Goal: Information Seeking & Learning: Find contact information

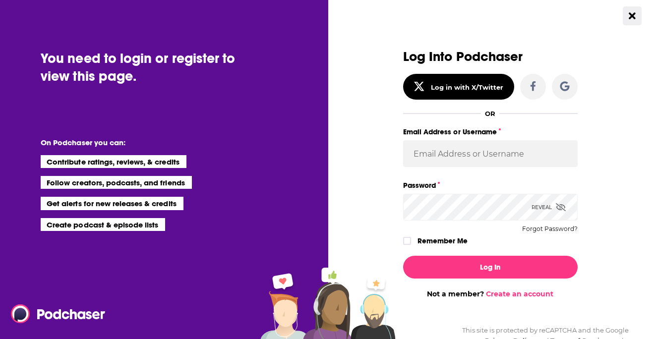
click at [631, 18] on icon "Close Button" at bounding box center [632, 15] width 6 height 9
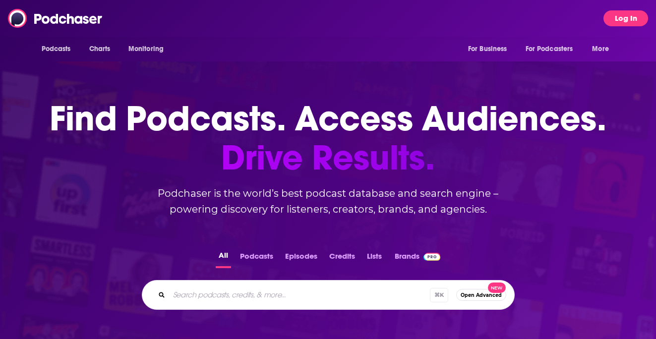
click at [625, 15] on button "Log In" at bounding box center [625, 18] width 45 height 16
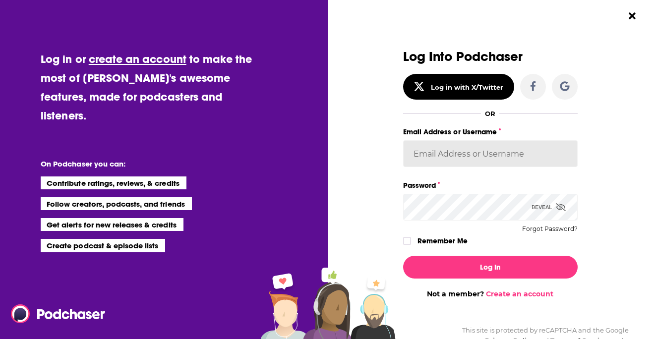
click at [450, 161] on input "Email Address or Username" at bounding box center [490, 153] width 174 height 27
type input "[PERSON_NAME][EMAIL_ADDRESS][DOMAIN_NAME]"
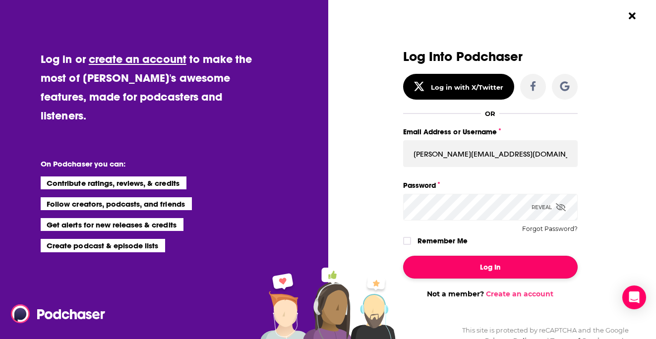
click at [467, 266] on button "Log In" at bounding box center [490, 267] width 174 height 23
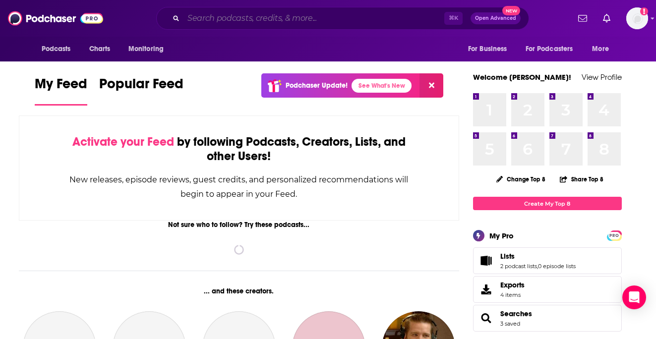
click at [396, 20] on input "Search podcasts, credits, & more..." at bounding box center [313, 18] width 261 height 16
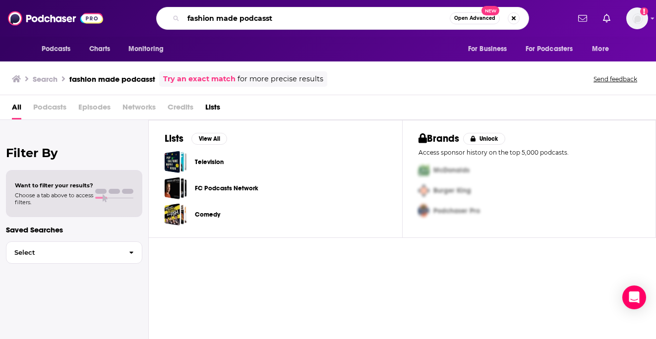
drag, startPoint x: 285, startPoint y: 16, endPoint x: 236, endPoint y: 18, distance: 48.1
click at [236, 18] on input "fashion made podcasst" at bounding box center [316, 18] width 266 height 16
type input "fashion made"
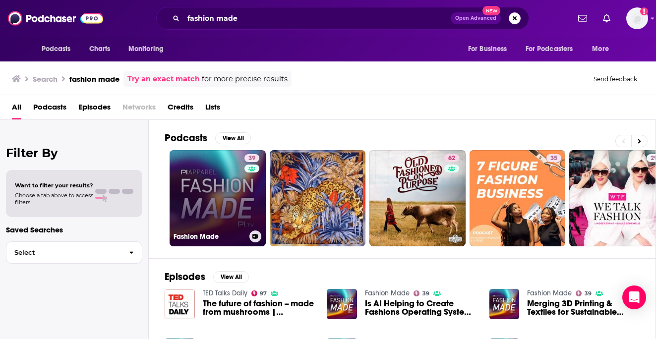
click at [205, 198] on link "39 Fashion Made" at bounding box center [218, 198] width 96 height 96
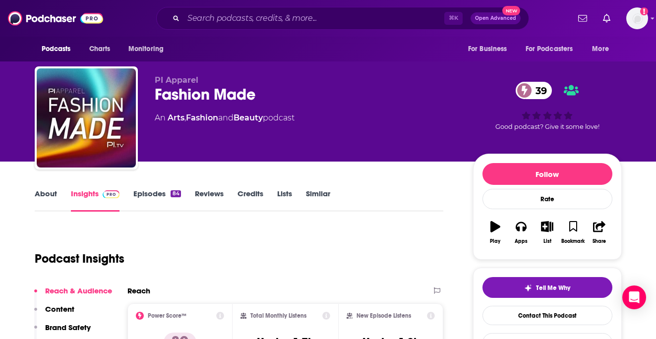
click at [247, 195] on link "Credits" at bounding box center [250, 200] width 26 height 23
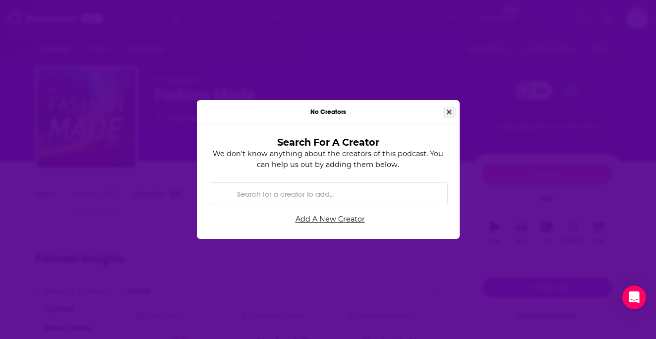
click at [447, 112] on icon "Close" at bounding box center [449, 112] width 5 height 7
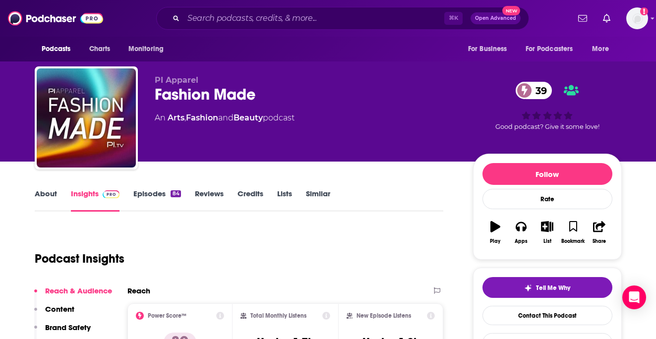
click at [158, 201] on link "Episodes 84" at bounding box center [156, 200] width 47 height 23
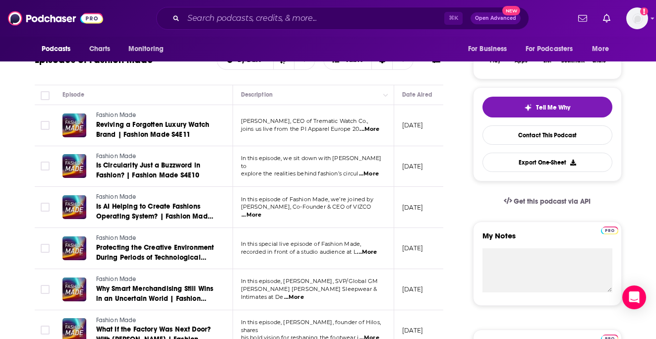
scroll to position [203, 0]
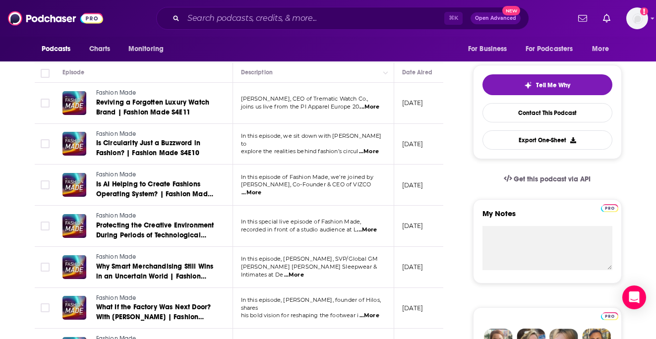
click at [261, 191] on span "...More" at bounding box center [251, 193] width 20 height 8
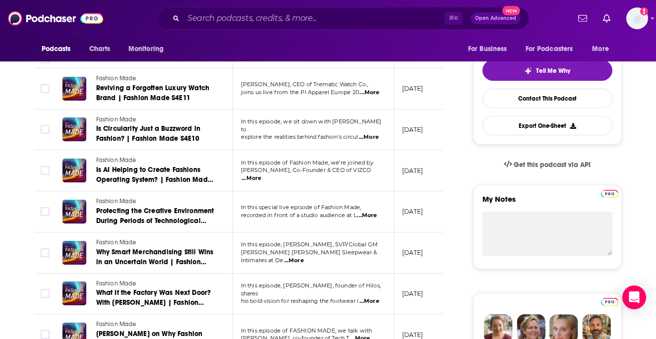
scroll to position [218, 0]
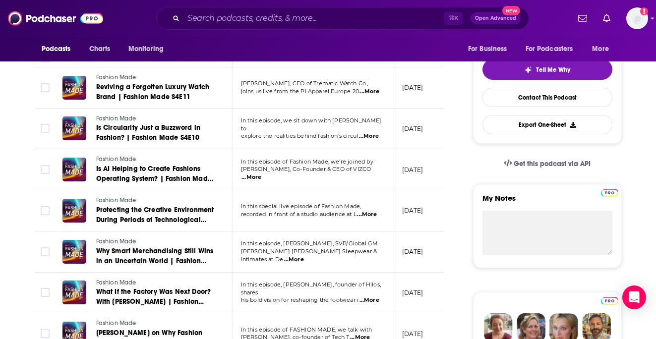
click at [304, 257] on span "...More" at bounding box center [294, 260] width 20 height 8
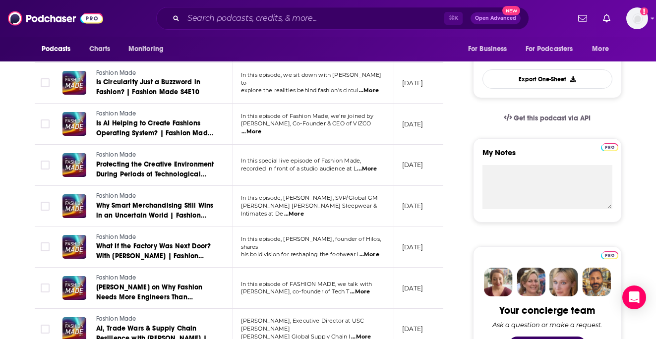
scroll to position [266, 0]
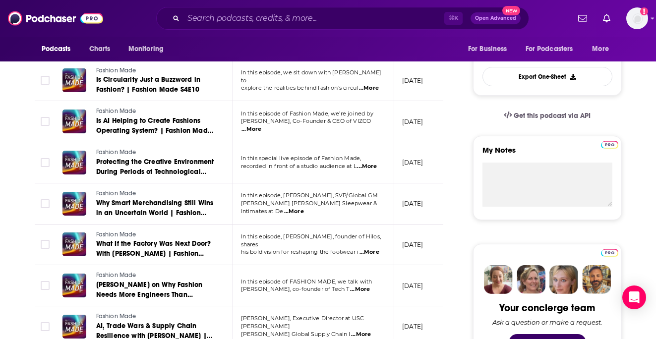
click at [365, 288] on span "...More" at bounding box center [360, 290] width 20 height 8
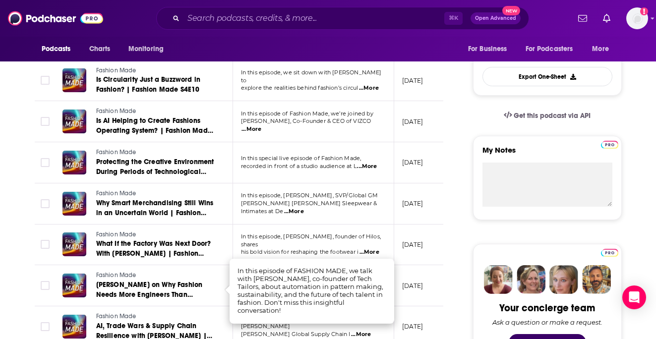
click at [358, 229] on td "In this episode, [PERSON_NAME], founder of Hilos, shares his bold vision for re…" at bounding box center [313, 245] width 161 height 41
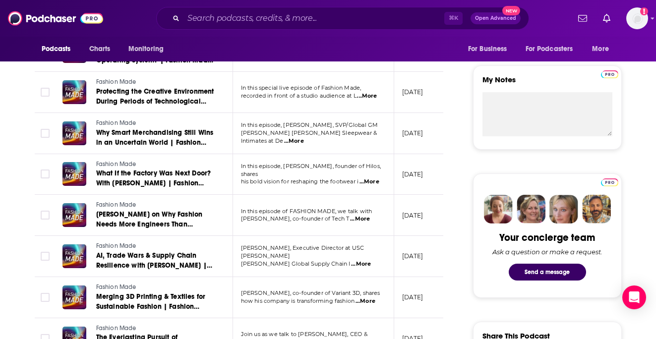
scroll to position [337, 0]
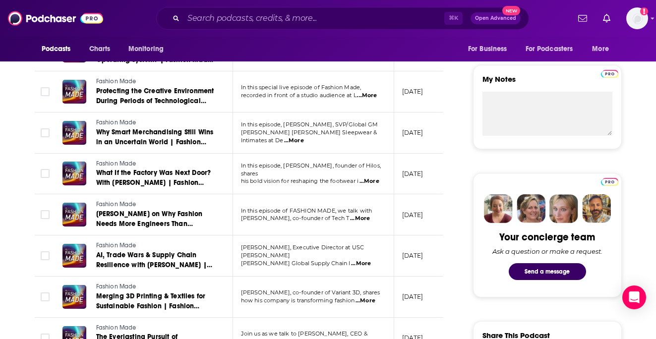
click at [364, 261] on span "...More" at bounding box center [361, 264] width 20 height 8
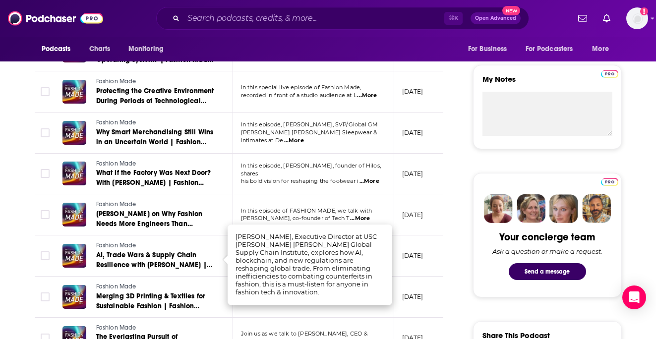
click at [353, 201] on td "In this episode of FASHION MADE, we talk with [PERSON_NAME], co-founder of Tech…" at bounding box center [313, 214] width 161 height 41
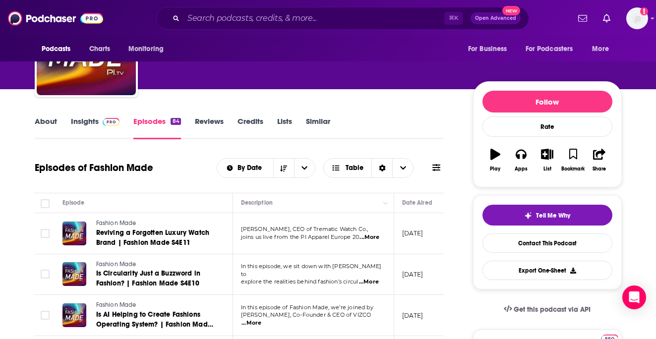
scroll to position [92, 0]
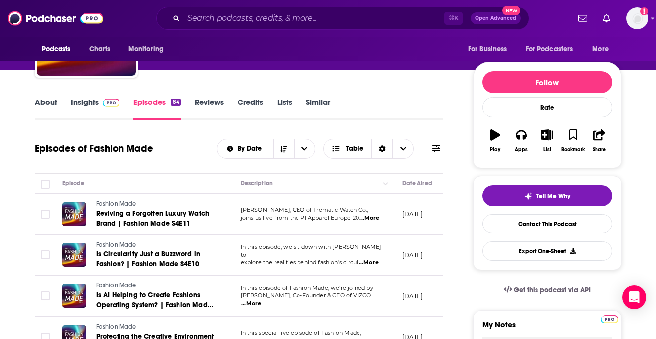
click at [83, 107] on link "Insights" at bounding box center [95, 108] width 49 height 23
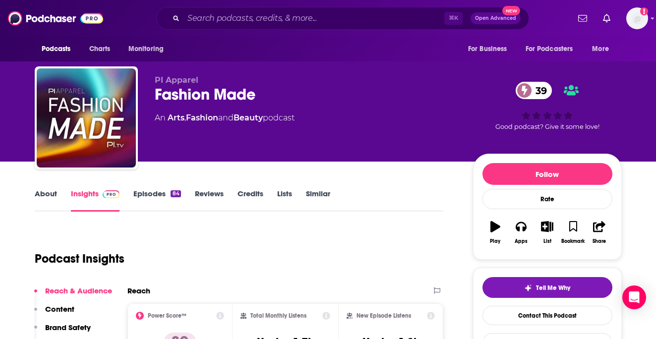
click at [159, 191] on link "Episodes 84" at bounding box center [156, 200] width 47 height 23
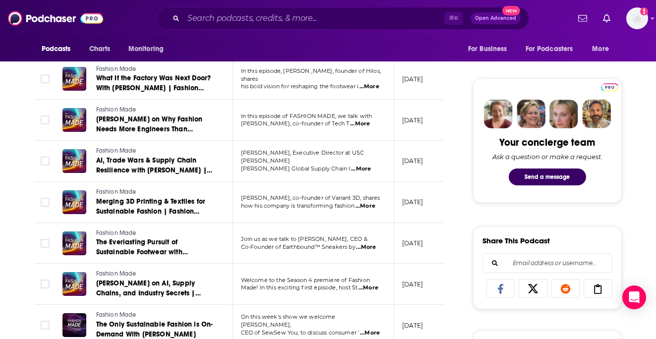
scroll to position [432, 0]
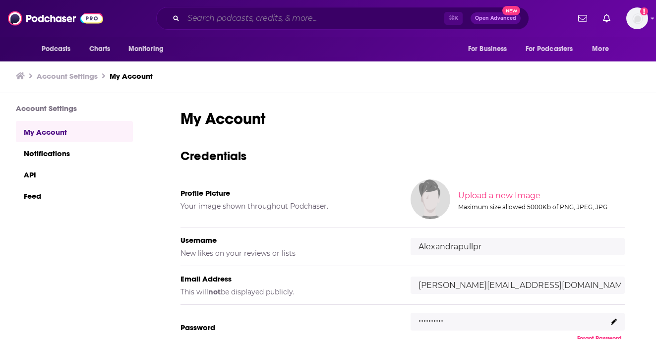
click at [260, 16] on input "Search podcasts, credits, & more..." at bounding box center [313, 18] width 261 height 16
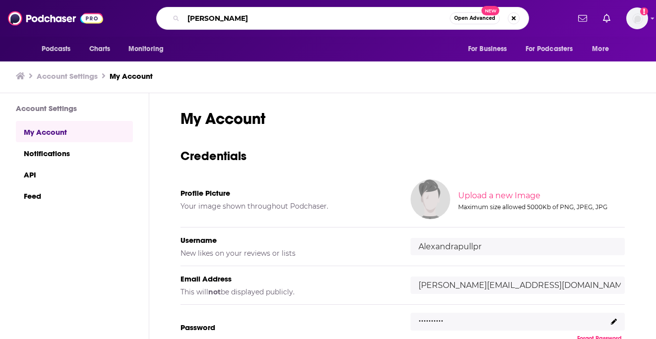
type input "emma grede"
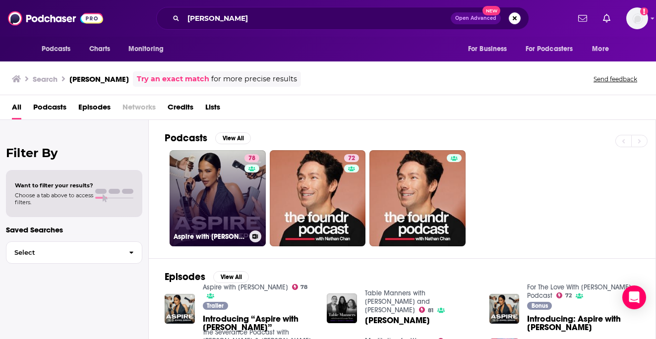
click at [238, 189] on link "78 Aspire with Emma Grede" at bounding box center [218, 198] width 96 height 96
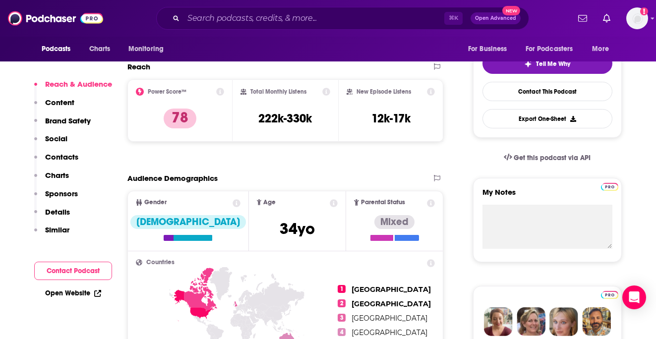
scroll to position [198, 0]
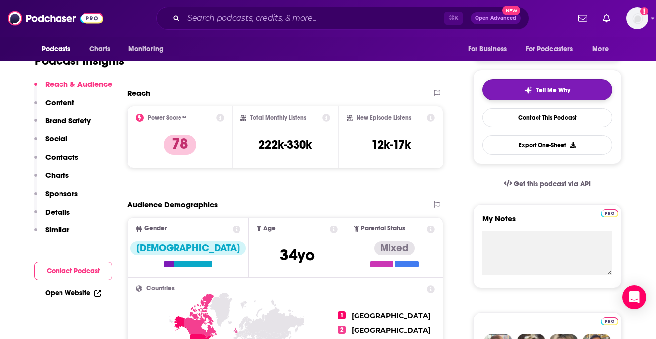
click at [533, 89] on div "Tell Me Why" at bounding box center [547, 90] width 46 height 8
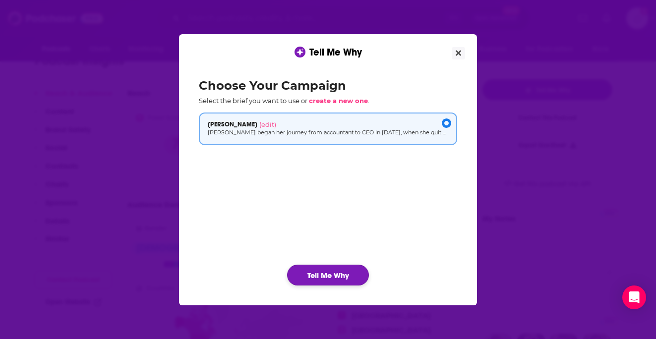
click at [331, 281] on button "Tell Me Why" at bounding box center [328, 275] width 82 height 21
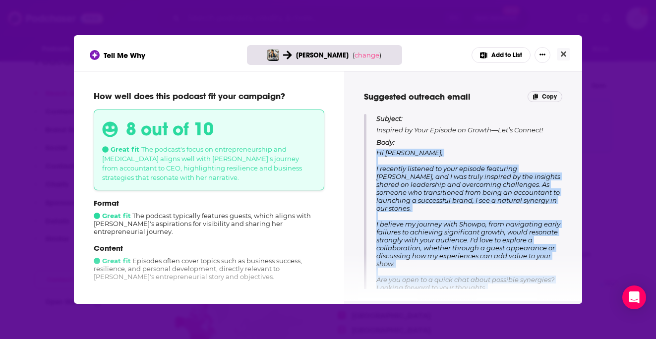
scroll to position [115, 0]
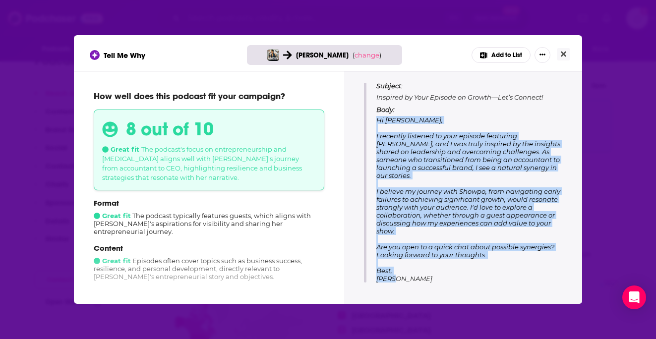
drag, startPoint x: 377, startPoint y: 151, endPoint x: 540, endPoint y: 303, distance: 223.4
click at [540, 303] on div "Tips for pitching Highlight Resilience Journey Emphasize Jane's transformation …" at bounding box center [463, 187] width 238 height 233
copy span "Hi Emma, I recently listened to your episode featuring Ted Sarandos, and I was …"
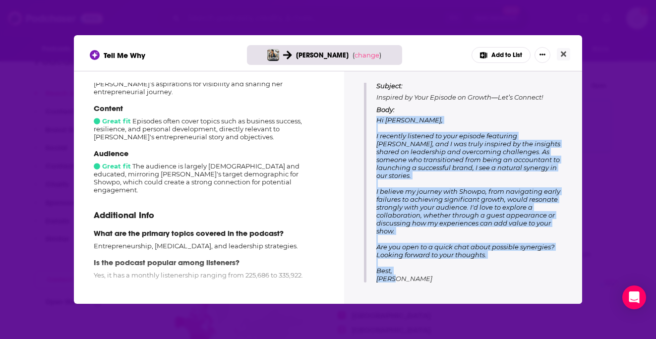
scroll to position [154, 0]
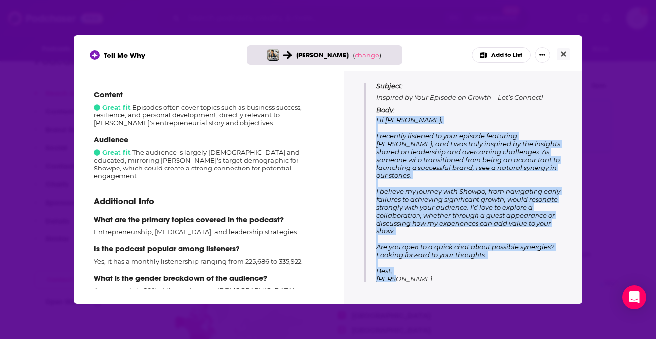
click at [404, 277] on p "Body: Hi Emma, I recently listened to your episode featuring Ted Sarandos, and …" at bounding box center [469, 194] width 186 height 177
drag, startPoint x: 391, startPoint y: 277, endPoint x: 378, endPoint y: 116, distance: 161.7
click at [378, 116] on span "Hi Emma, I recently listened to your episode featuring Ted Sarandos, and I was …" at bounding box center [468, 199] width 184 height 167
copy span "Hi Emma, I recently listened to your episode featuring Ted Sarandos, and I was …"
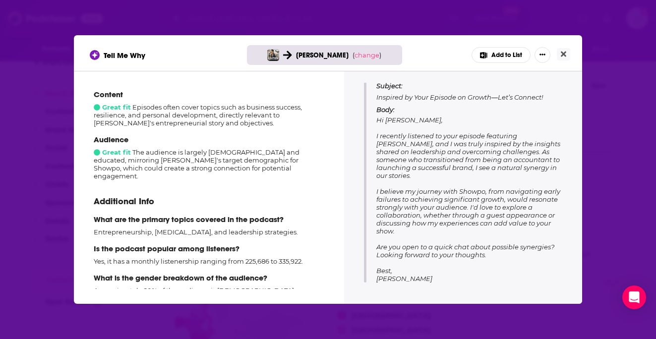
click at [449, 230] on p "Body: Hi Emma, I recently listened to your episode featuring Ted Sarandos, and …" at bounding box center [469, 194] width 186 height 177
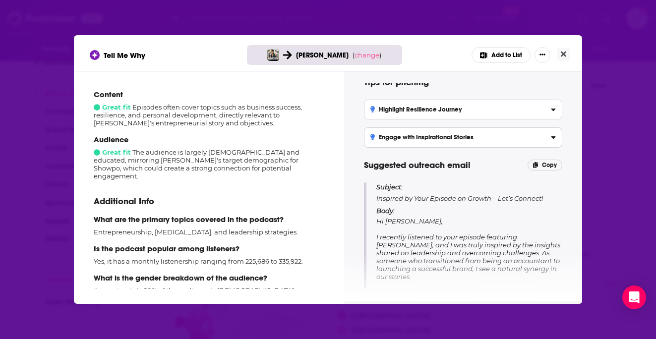
scroll to position [0, 0]
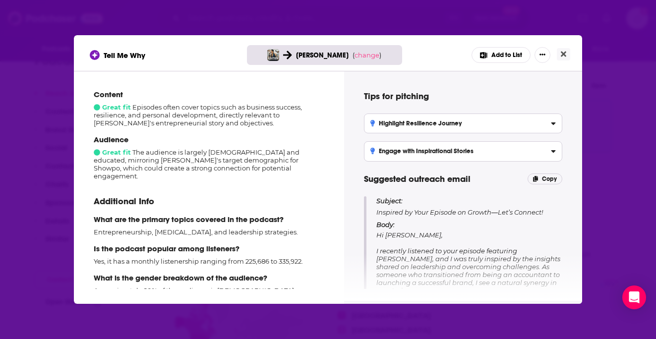
click at [454, 123] on h3 "Highlight Resilience Journey" at bounding box center [415, 123] width 91 height 7
click at [0, 0] on input "Highlight Resilience Journey Emphasize Jane's transformation from an accountant…" at bounding box center [0, 0] width 0 height 0
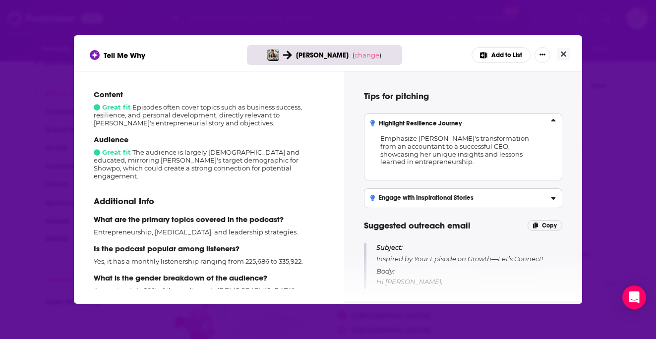
click at [454, 123] on h3 "Highlight Resilience Journey" at bounding box center [415, 123] width 91 height 7
click at [0, 0] on input "Highlight Resilience Journey Emphasize Jane's transformation from an accountant…" at bounding box center [0, 0] width 0 height 0
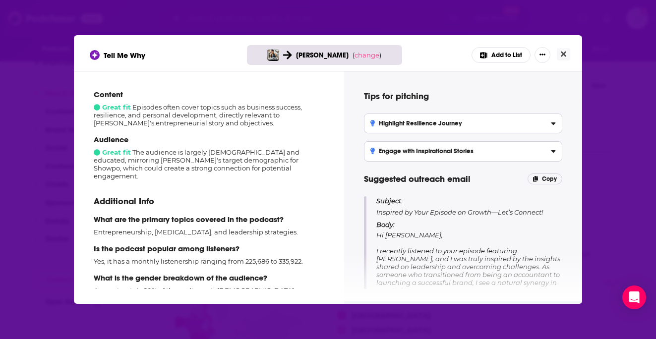
click at [452, 151] on h3 "Engage with Inspirational Stories" at bounding box center [421, 151] width 103 height 7
click at [0, 0] on input "Engage with Inspirational Stories Share relevant anecdotes from Jane's experien…" at bounding box center [0, 0] width 0 height 0
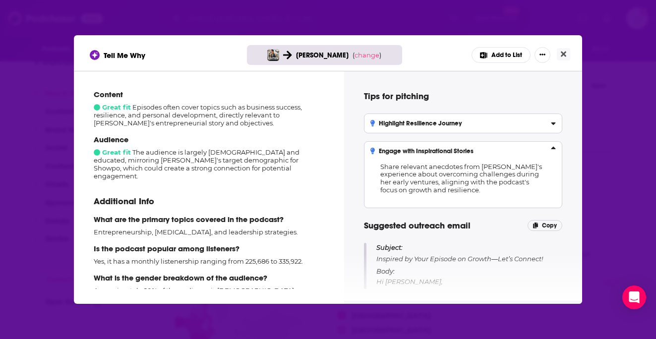
click at [452, 151] on h3 "Engage with Inspirational Stories" at bounding box center [421, 151] width 103 height 7
click at [0, 0] on input "Engage with Inspirational Stories Share relevant anecdotes from Jane's experien…" at bounding box center [0, 0] width 0 height 0
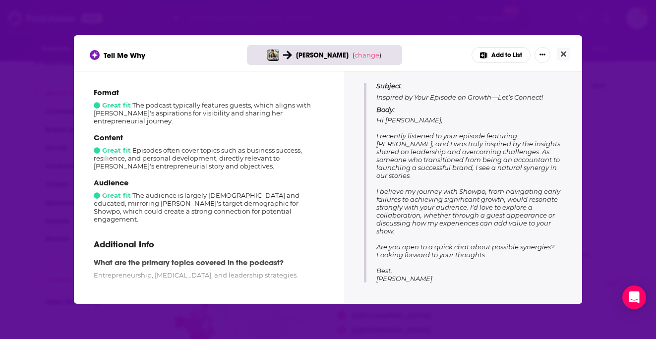
scroll to position [103, 0]
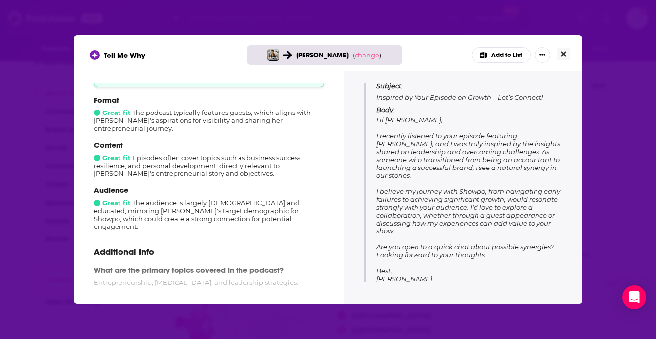
click at [567, 51] on button "Close" at bounding box center [563, 54] width 13 height 12
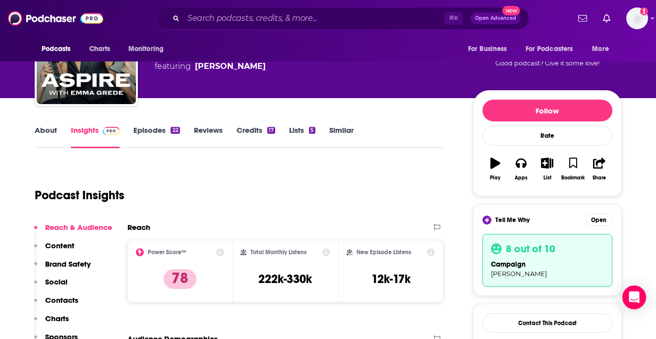
scroll to position [63, 0]
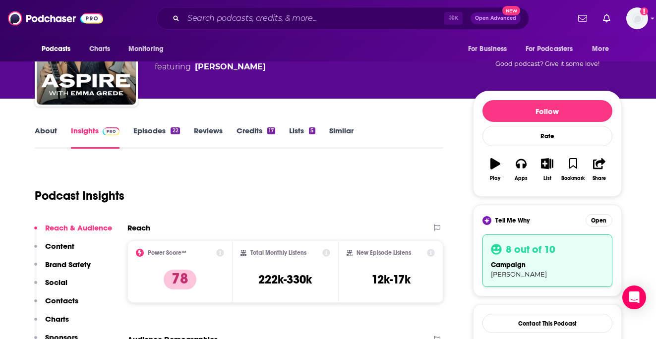
click at [247, 128] on link "Credits 17" at bounding box center [255, 137] width 39 height 23
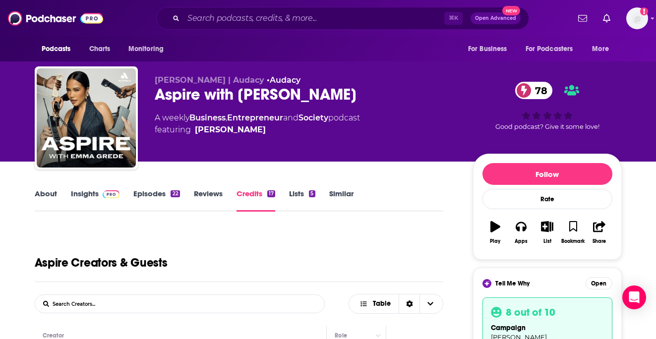
click at [143, 197] on link "Episodes 22" at bounding box center [156, 200] width 46 height 23
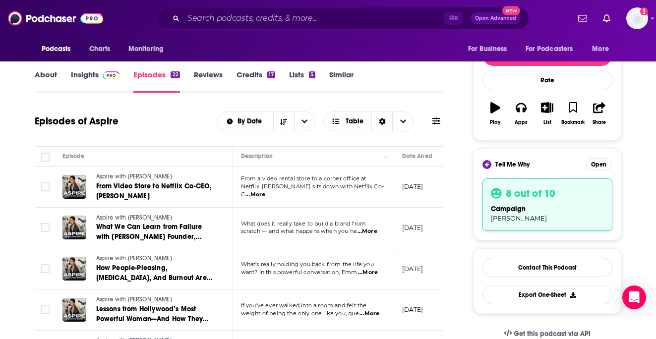
scroll to position [124, 0]
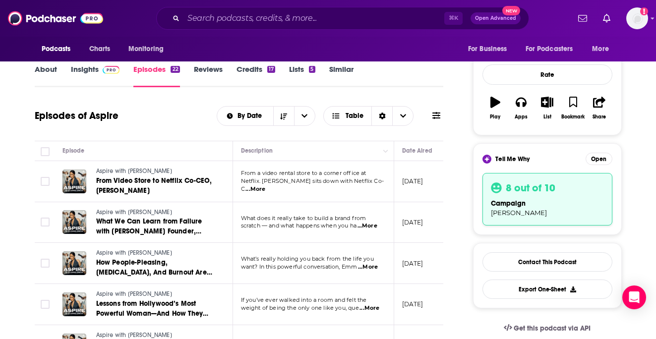
click at [265, 186] on span "...More" at bounding box center [255, 189] width 20 height 8
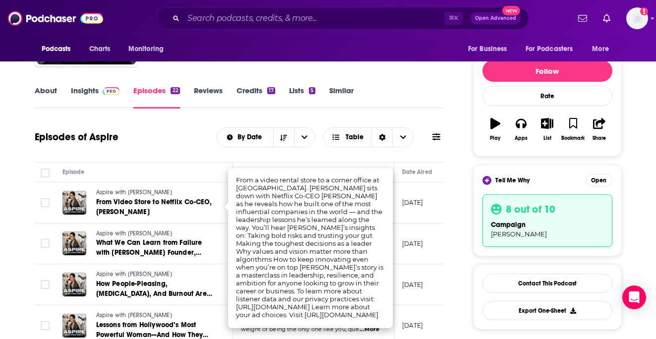
scroll to position [102, 0]
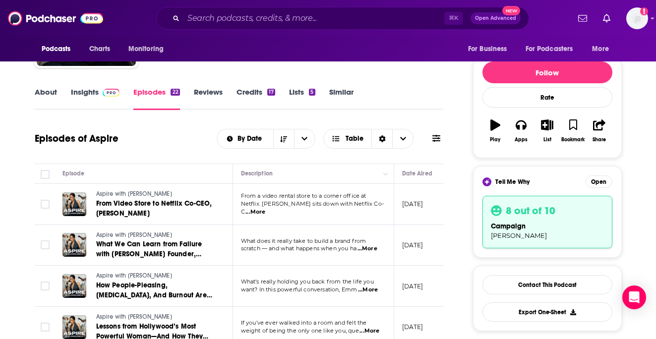
click at [40, 93] on link "About" at bounding box center [46, 98] width 22 height 23
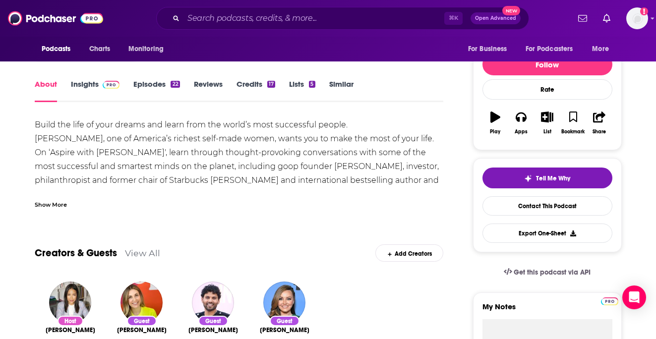
scroll to position [146, 0]
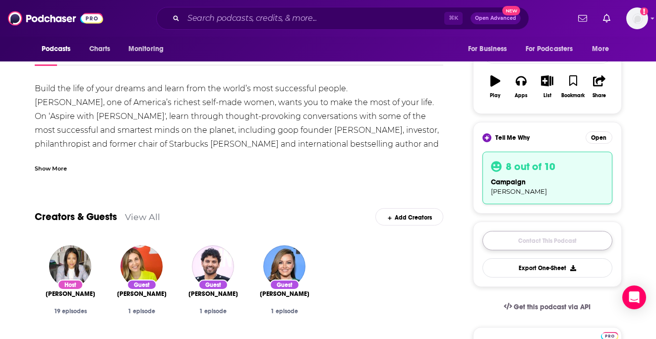
click at [505, 241] on link "Contact This Podcast" at bounding box center [547, 240] width 130 height 19
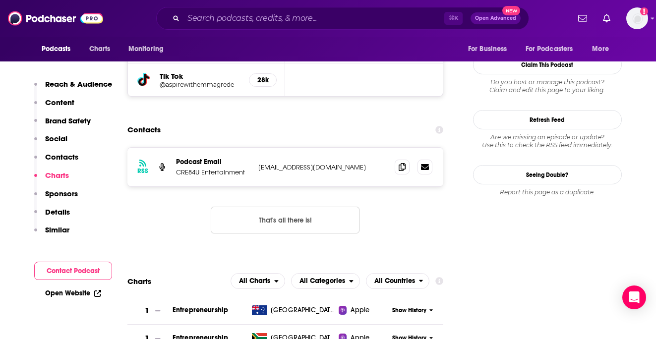
scroll to position [992, 0]
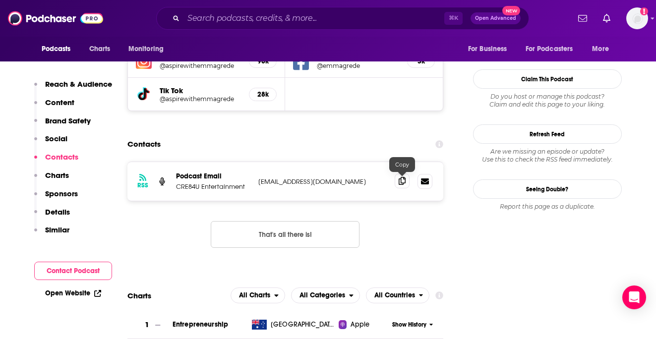
click at [402, 181] on icon at bounding box center [402, 181] width 7 height 8
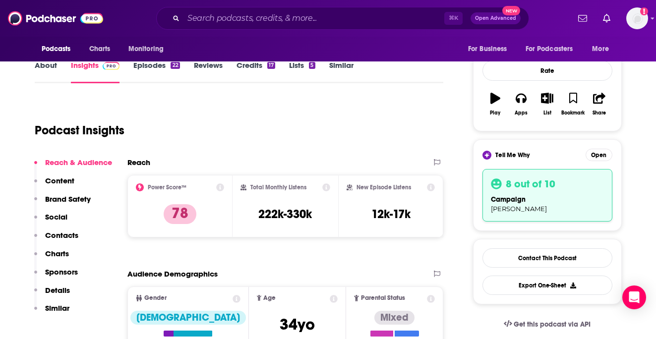
scroll to position [0, 0]
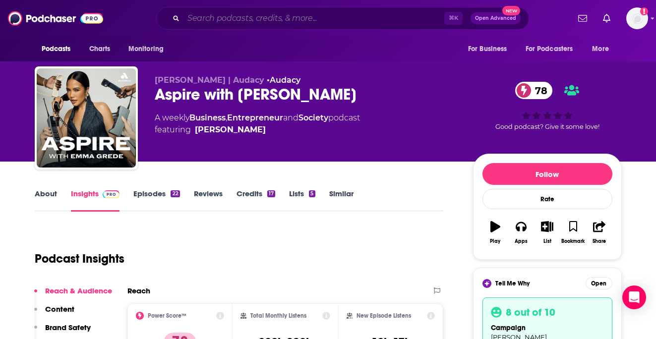
click at [333, 15] on input "Search podcasts, credits, & more..." at bounding box center [313, 18] width 261 height 16
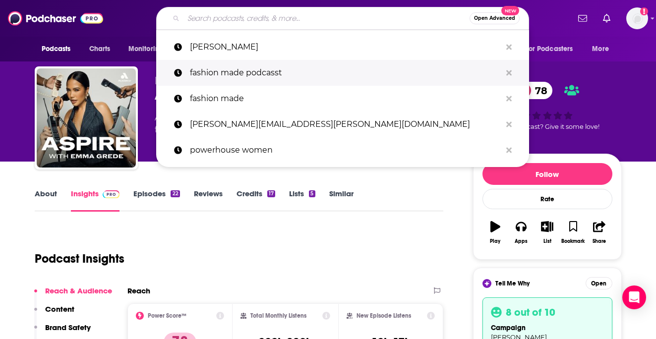
click at [265, 74] on p "fashion made podcasst" at bounding box center [345, 73] width 311 height 26
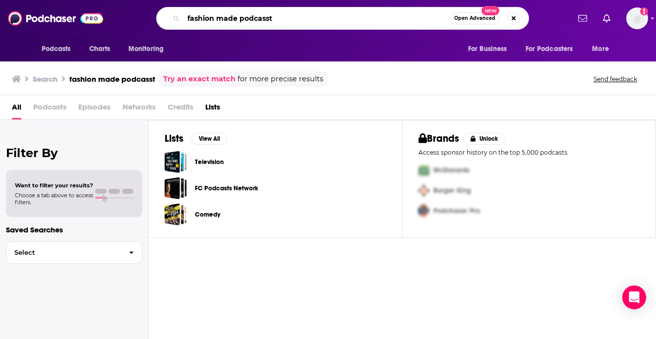
drag, startPoint x: 273, startPoint y: 18, endPoint x: 239, endPoint y: 18, distance: 34.2
click at [239, 18] on input "fashion made podcasst" at bounding box center [316, 18] width 266 height 16
type input "fashion made"
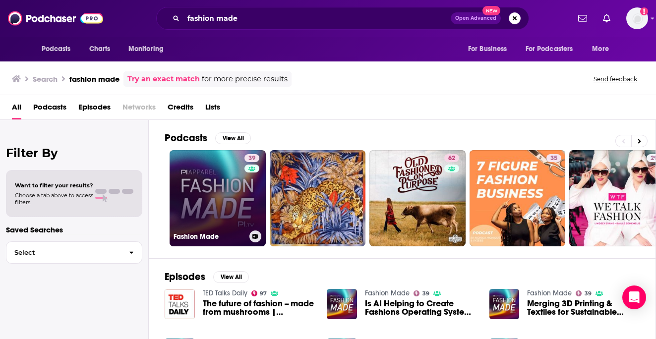
click at [220, 178] on link "39 Fashion Made" at bounding box center [218, 198] width 96 height 96
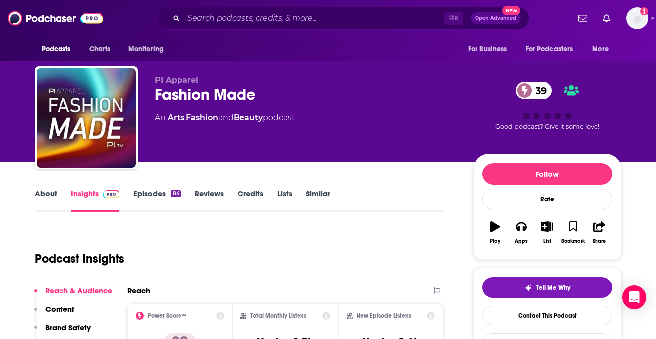
click at [155, 189] on link "Episodes 84" at bounding box center [156, 200] width 47 height 23
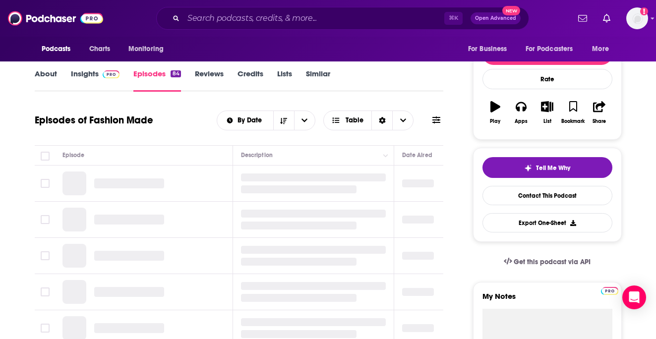
scroll to position [127, 0]
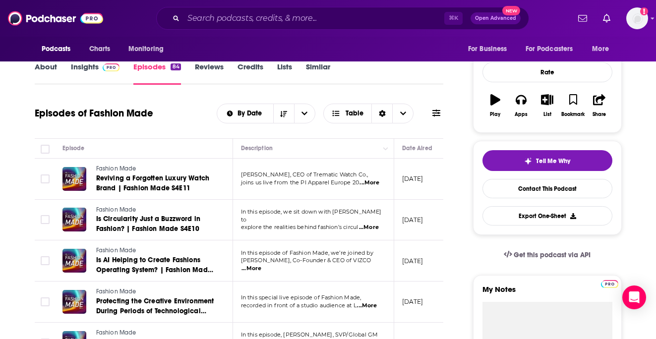
drag, startPoint x: 380, startPoint y: 174, endPoint x: 237, endPoint y: 174, distance: 142.3
click at [237, 174] on td "Daniele Campagnano, CEO of Trematic Watch Co., joins us live from the PI Appare…" at bounding box center [313, 179] width 161 height 41
copy span "Daniele Campagnano, CEO of Trematic Watch Co"
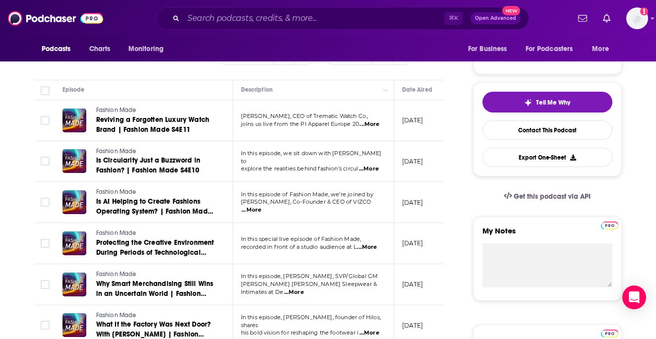
scroll to position [187, 0]
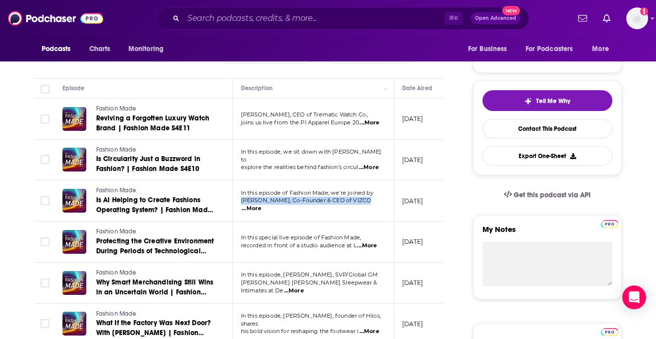
drag, startPoint x: 359, startPoint y: 204, endPoint x: 237, endPoint y: 205, distance: 121.9
click at [237, 205] on td "In this episode of Fashion Made, we’re joined by Jordan Taylor, Co-Founder & CE…" at bounding box center [313, 200] width 161 height 41
copy span "[PERSON_NAME], Co-Founder & CEO of VIZCO"
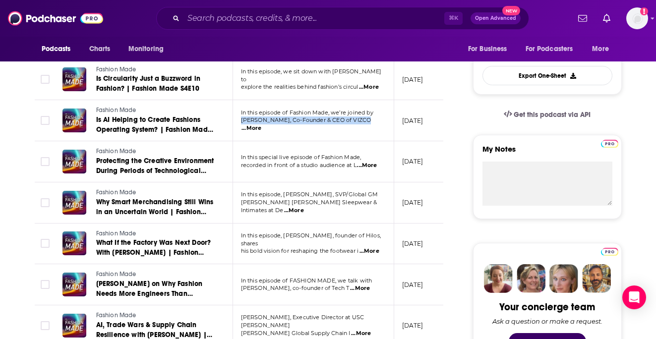
scroll to position [272, 0]
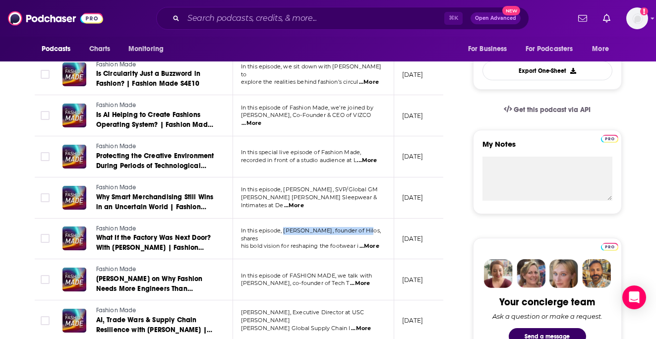
drag, startPoint x: 360, startPoint y: 234, endPoint x: 286, endPoint y: 234, distance: 73.9
click at [286, 234] on span "In this episode, [PERSON_NAME], founder of Hilos, shares" at bounding box center [311, 234] width 140 height 15
copy span "Elias Stahl, founder of Hilos"
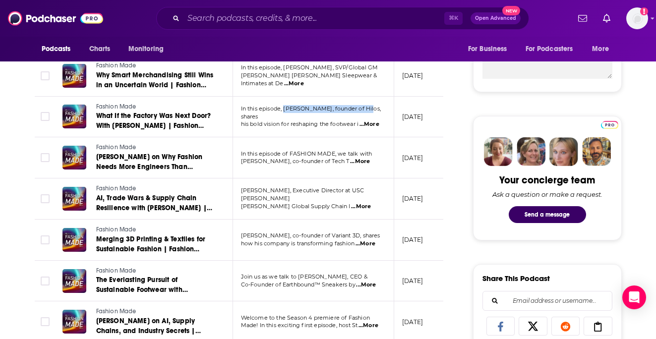
scroll to position [397, 0]
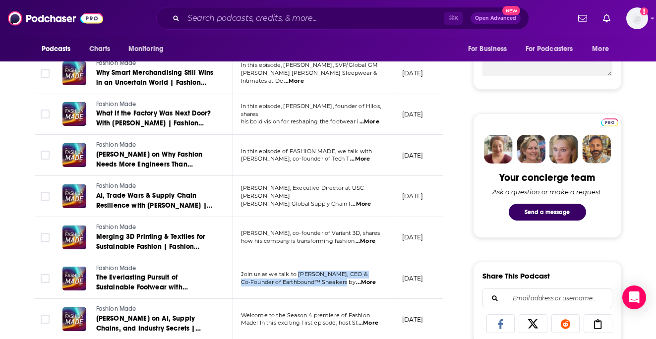
drag, startPoint x: 348, startPoint y: 282, endPoint x: 300, endPoint y: 275, distance: 49.0
click at [300, 275] on div "Join us as we talk to Domagoj Boljar, CEO & Co-Founder of Earthbound™ Sneakers …" at bounding box center [313, 279] width 145 height 16
copy div "Domagoj Boljar, CEO & Co-Founder of Earthbound™ Sneakers"
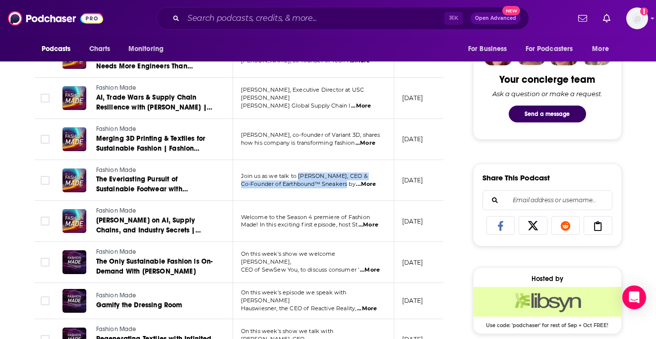
scroll to position [514, 0]
